Goal: Information Seeking & Learning: Learn about a topic

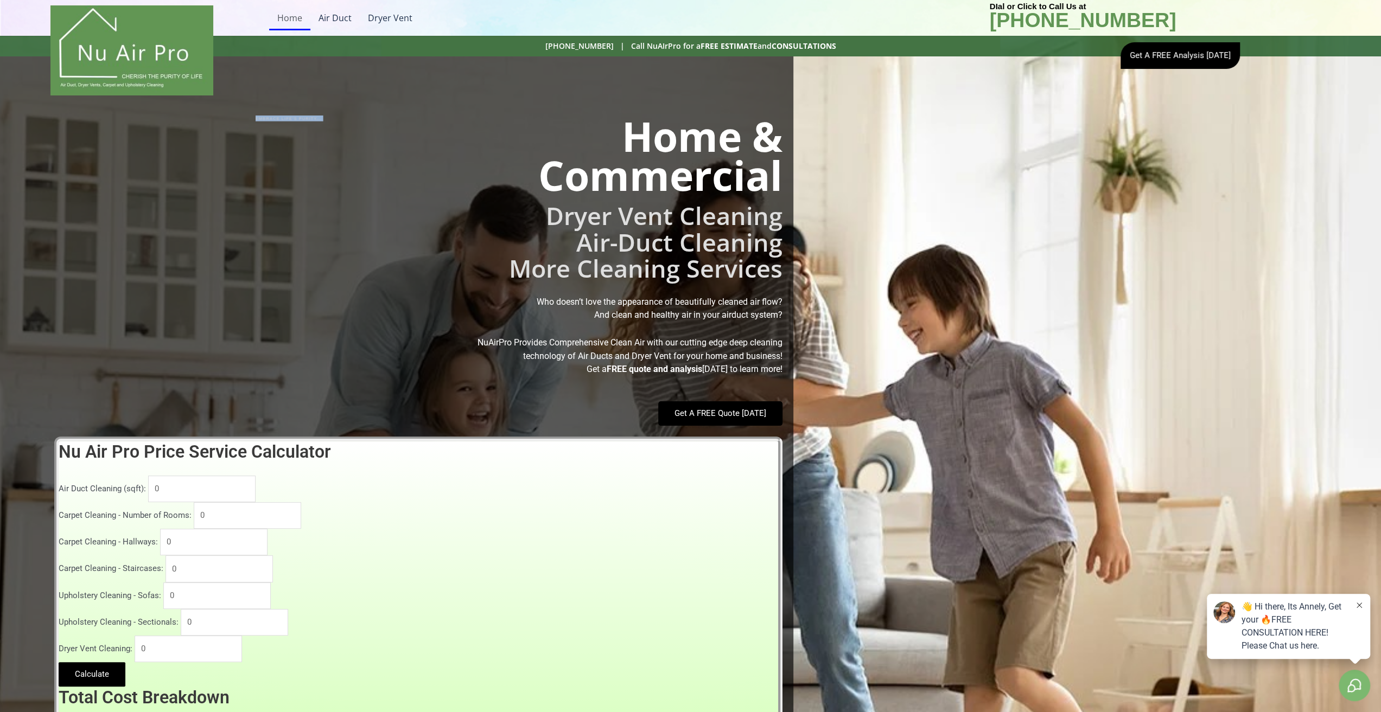
drag, startPoint x: 298, startPoint y: 115, endPoint x: 310, endPoint y: 117, distance: 12.0
click at [310, 117] on div "EMBRACE LIFE'S PURITY... Home & Commercial Dryer Vent Cleaning Air-Duct Cleanin…" at bounding box center [396, 465] width 793 height 819
click at [337, 162] on h2 "Home & Commercial" at bounding box center [391, 156] width 782 height 78
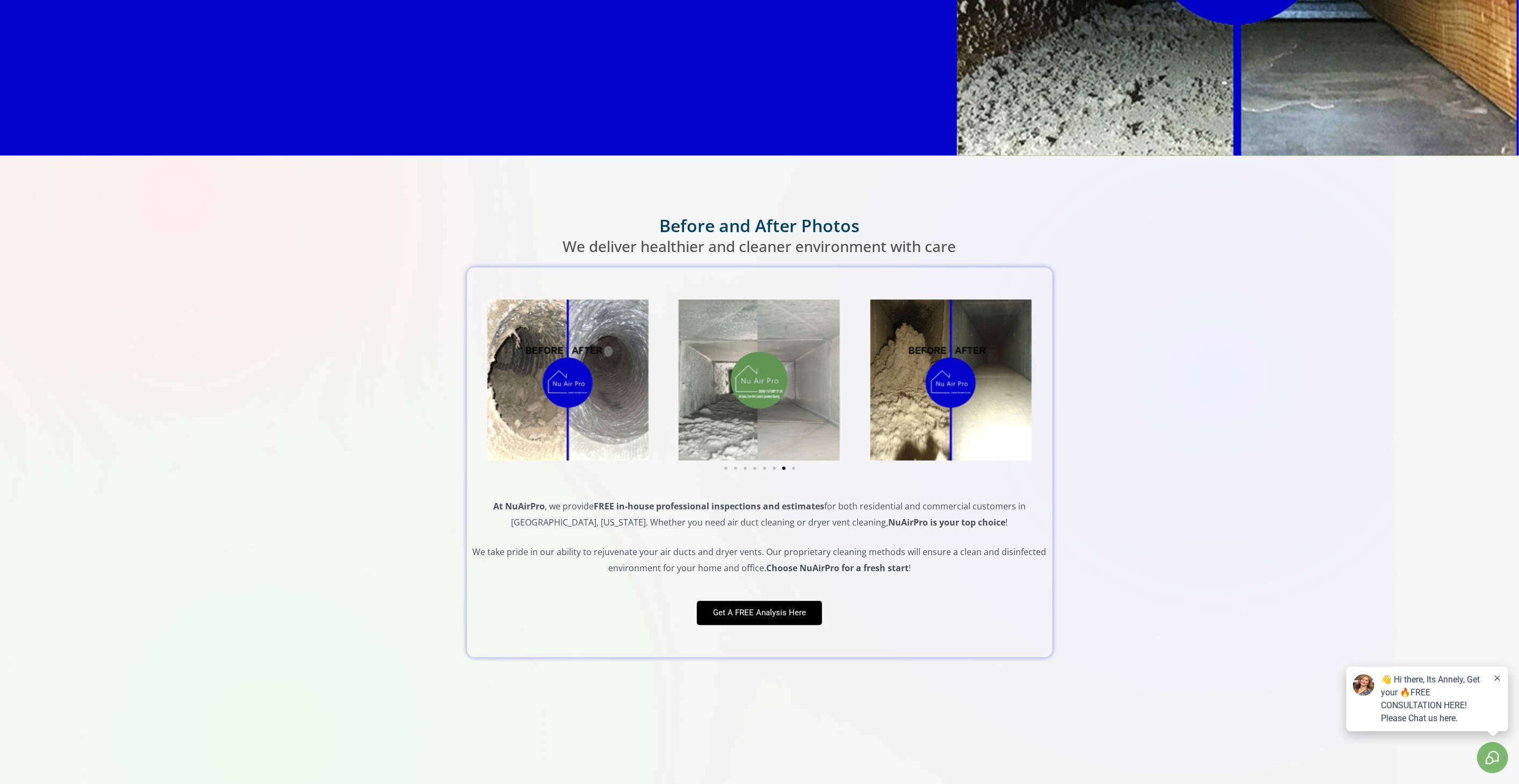
scroll to position [2028, 0]
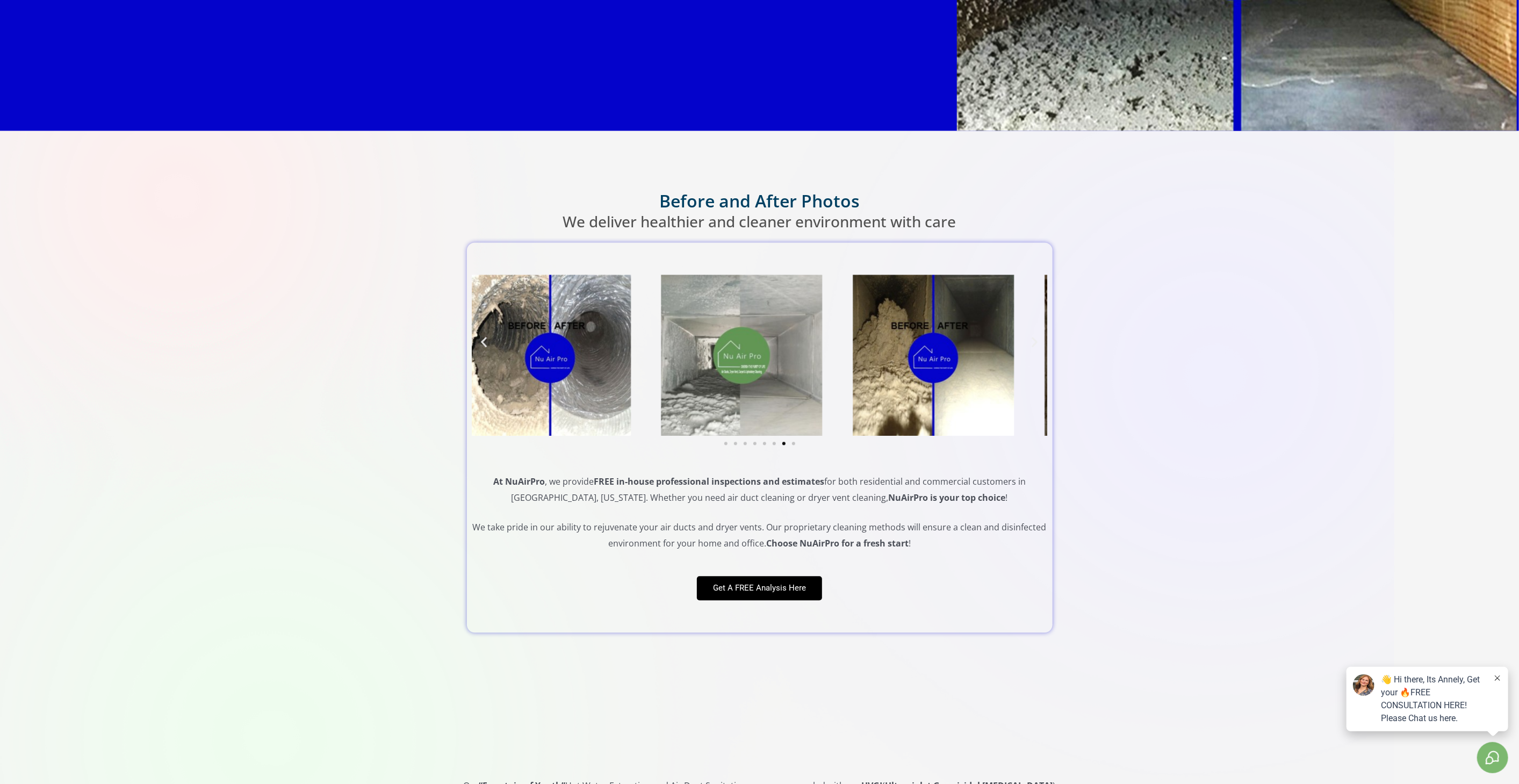
click at [553, 396] on img "7 / 8" at bounding box center [550, 354] width 161 height 161
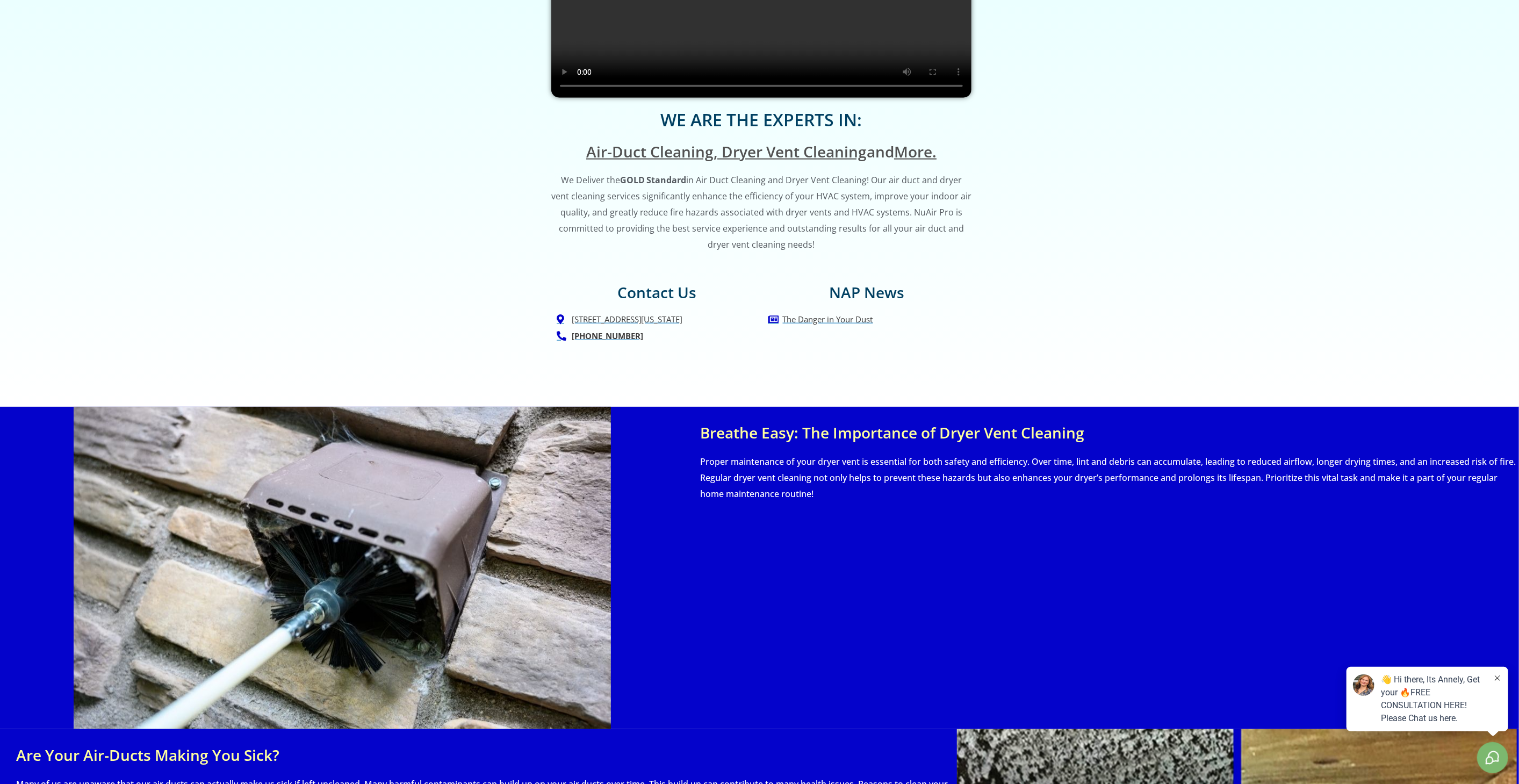
scroll to position [716, 0]
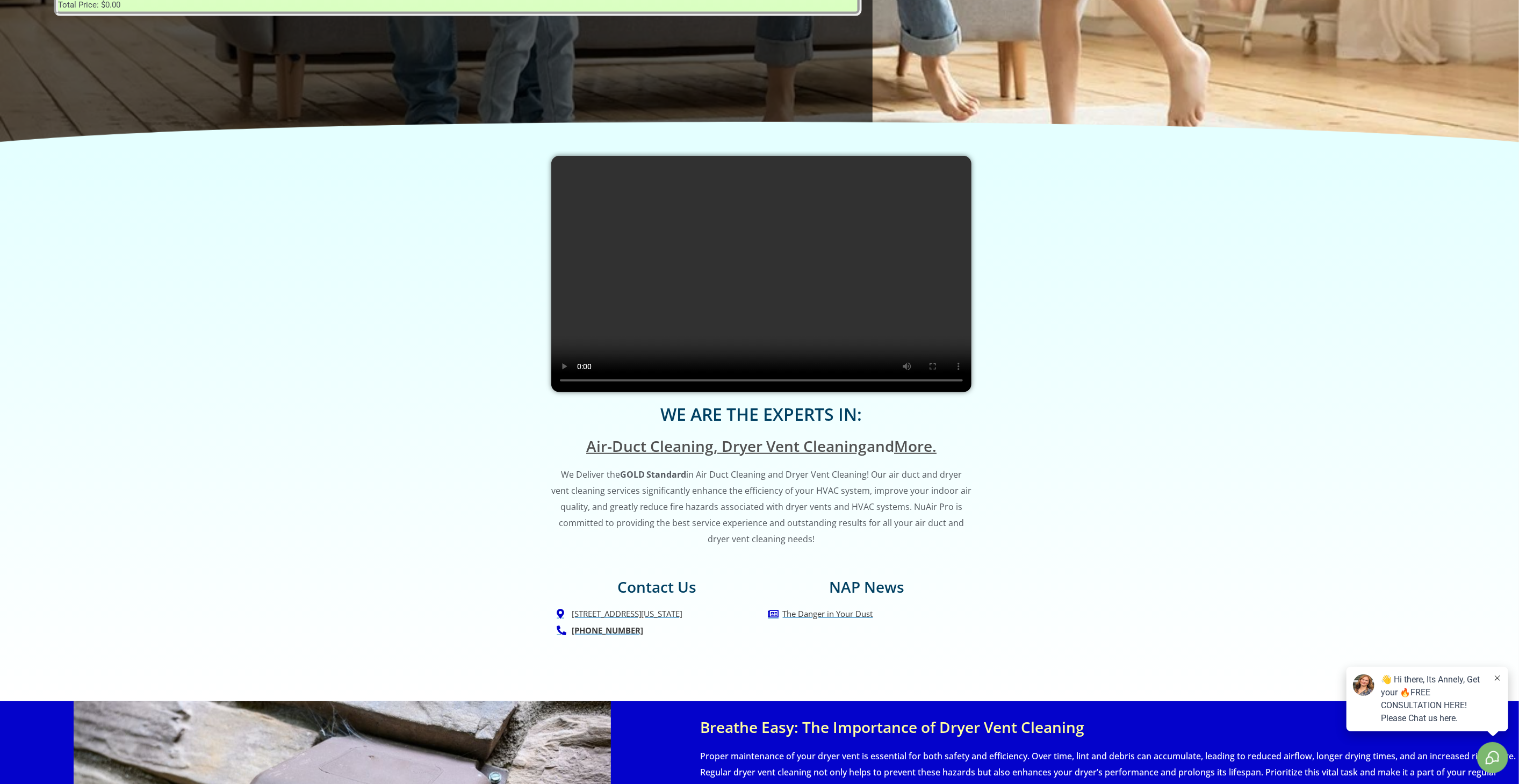
click at [699, 278] on video at bounding box center [761, 273] width 420 height 237
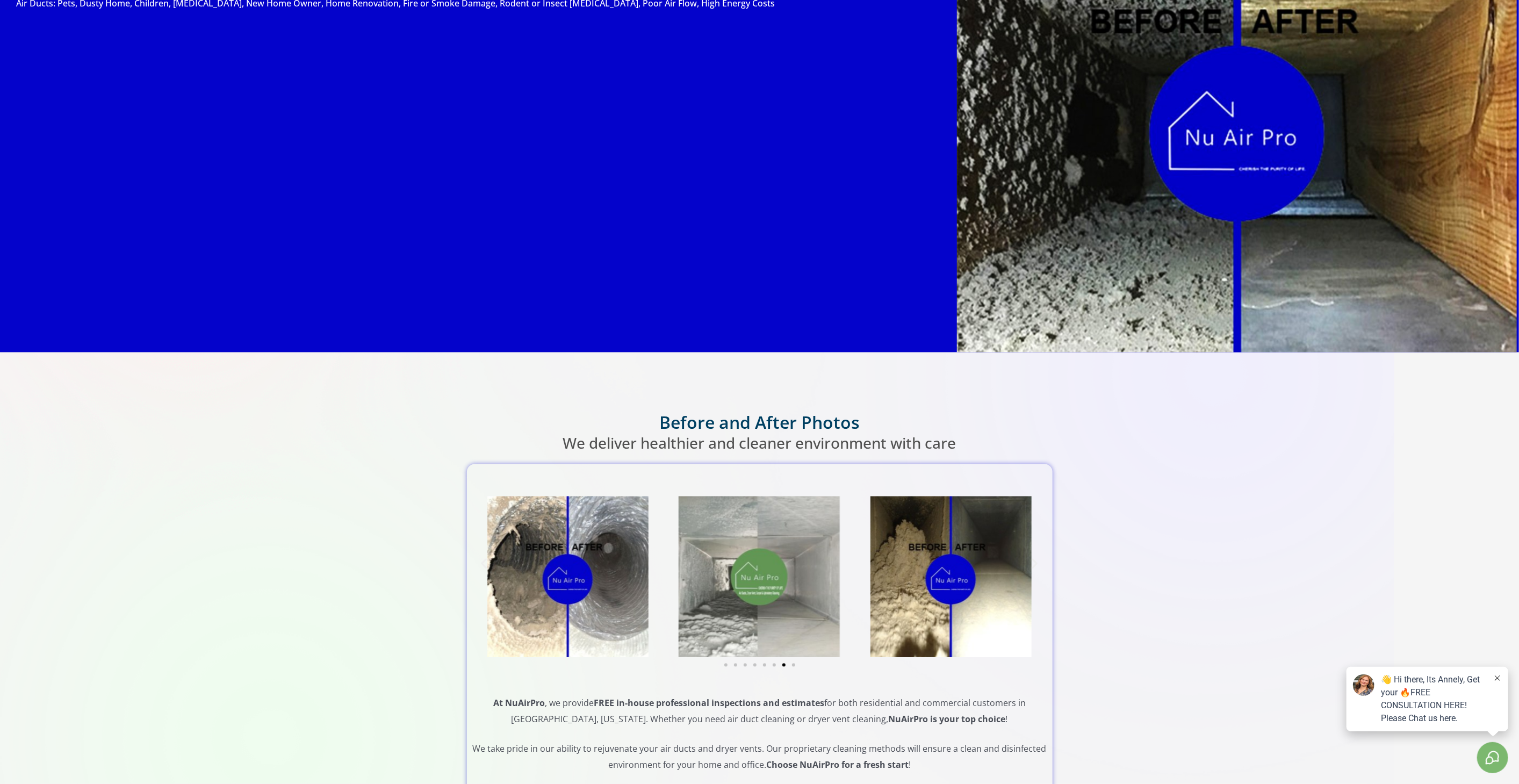
scroll to position [1910, 0]
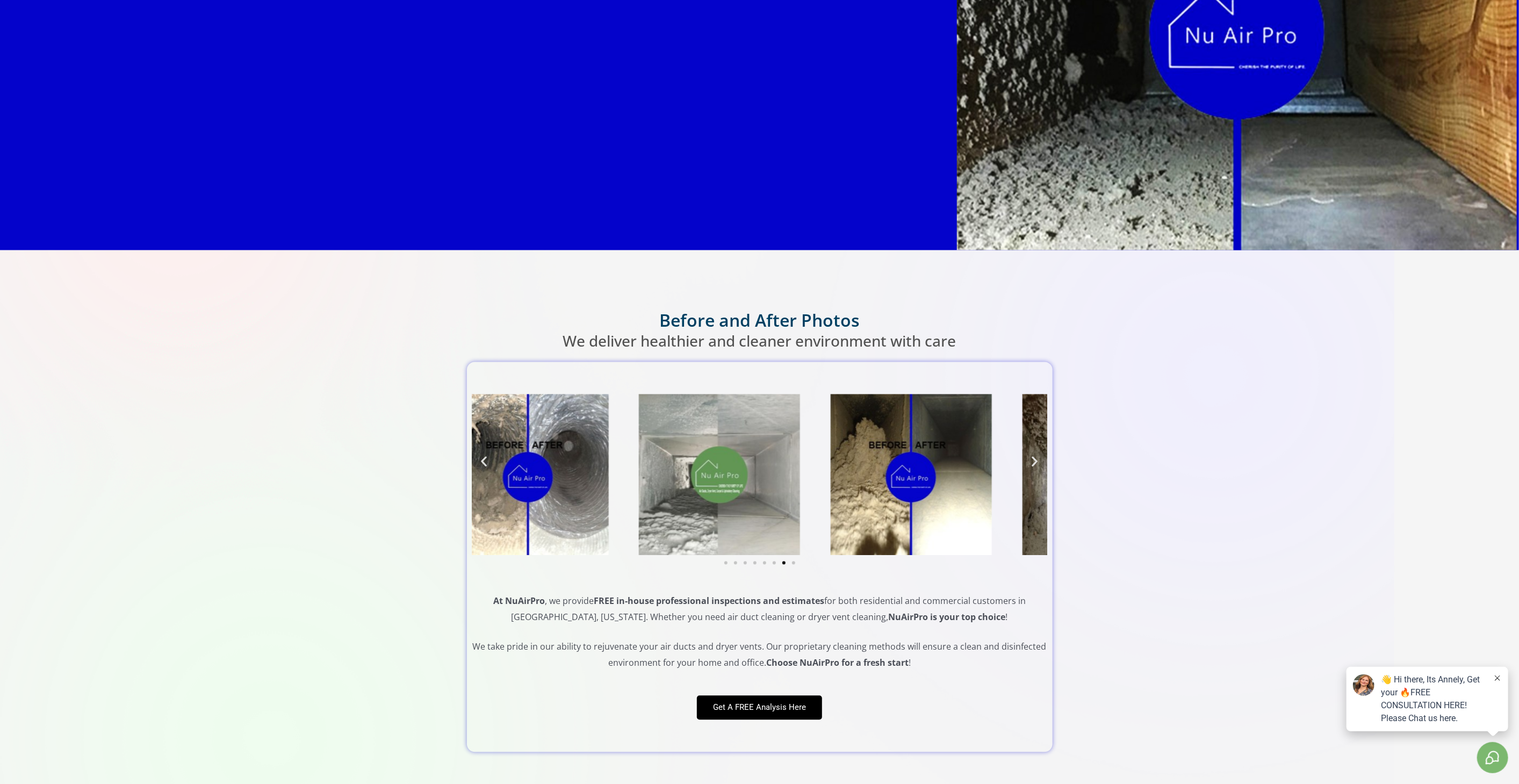
click at [402, 494] on section "Before and After Photos We deliver healthier and cleaner environment with care …" at bounding box center [760, 530] width 1519 height 560
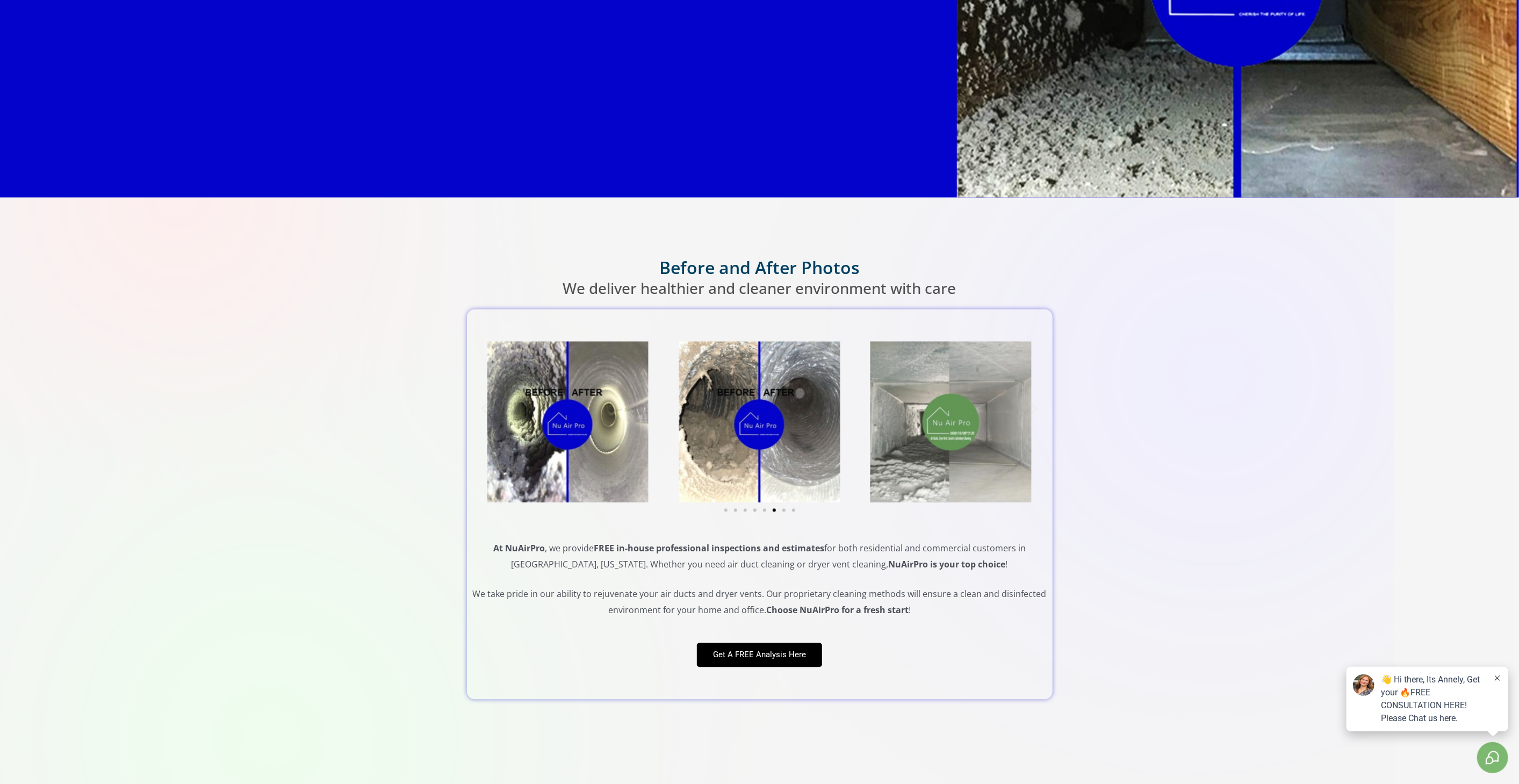
scroll to position [0, 0]
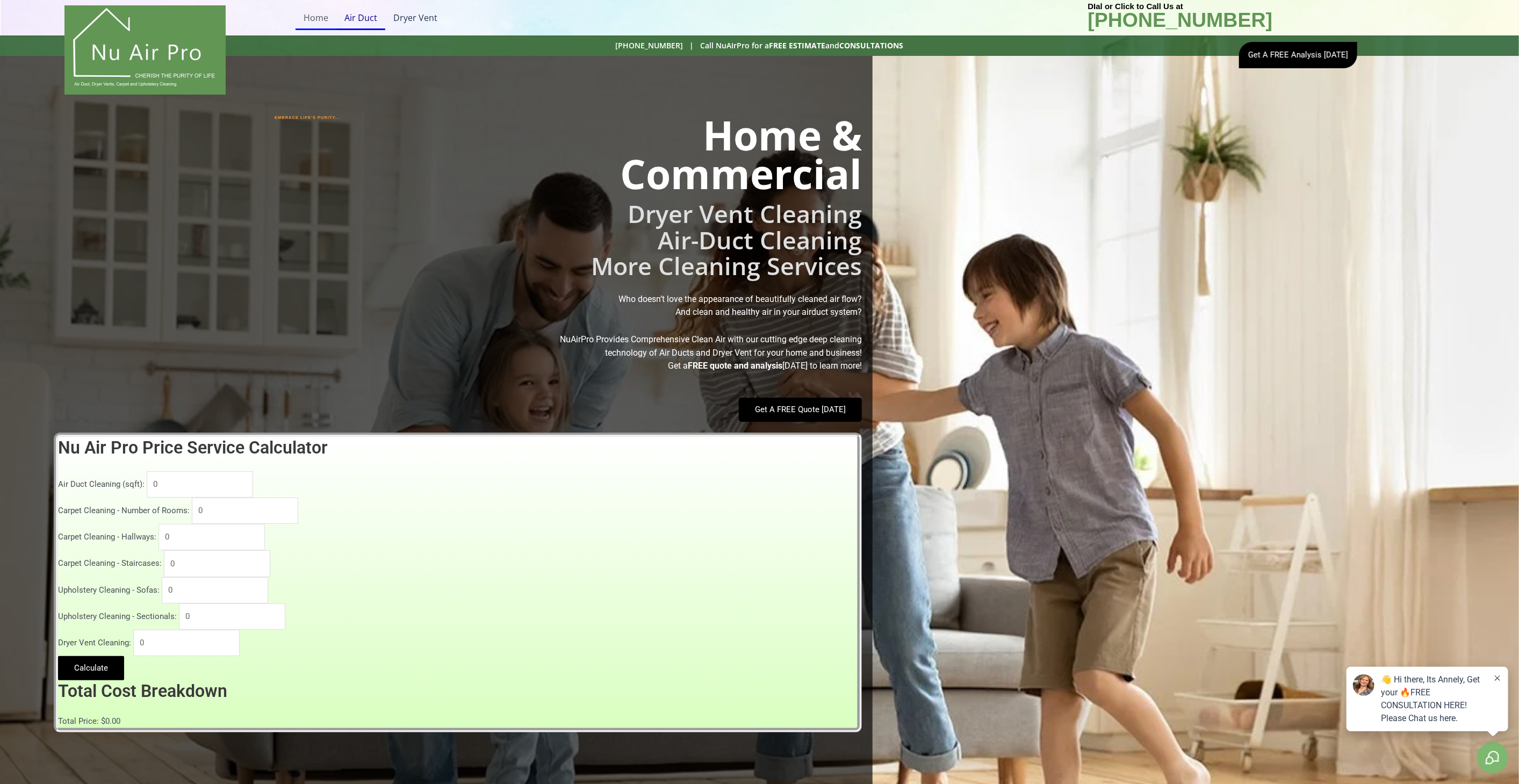
click at [354, 28] on link "Air Duct" at bounding box center [360, 17] width 49 height 25
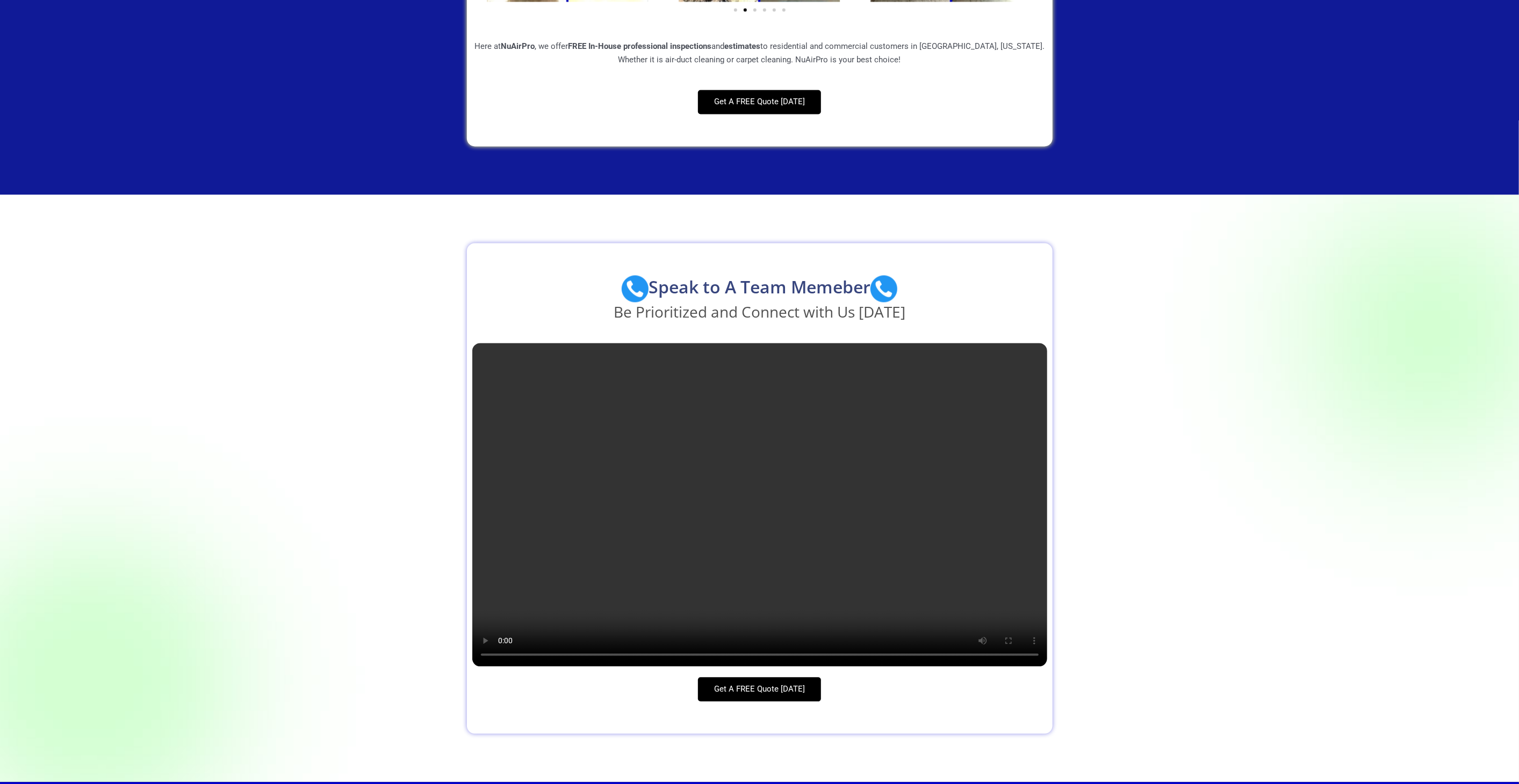
scroll to position [2038, 0]
